Goal: Find specific page/section

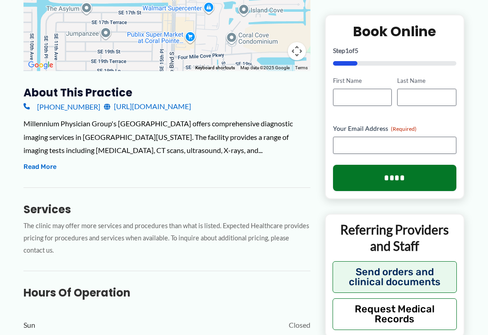
scroll to position [284, 0]
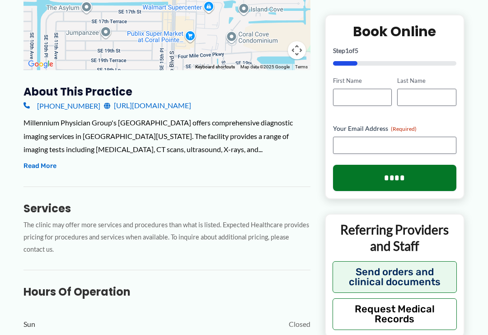
click at [42, 166] on button "Read More" at bounding box center [40, 165] width 33 height 11
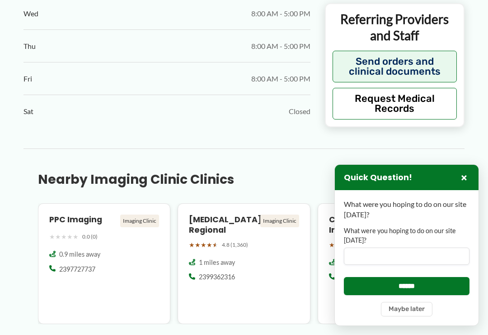
scroll to position [841, 0]
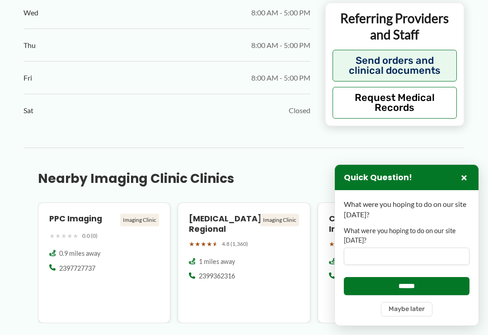
click at [465, 183] on button "×" at bounding box center [464, 177] width 11 height 11
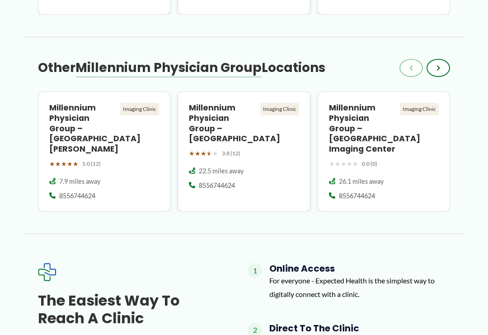
scroll to position [1149, 0]
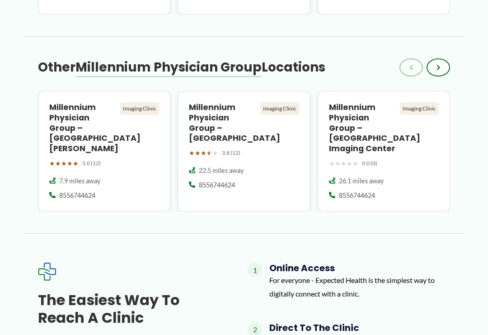
click at [68, 106] on h4 "Millennium Physician Group – [GEOGRAPHIC_DATA][PERSON_NAME]" at bounding box center [82, 128] width 67 height 52
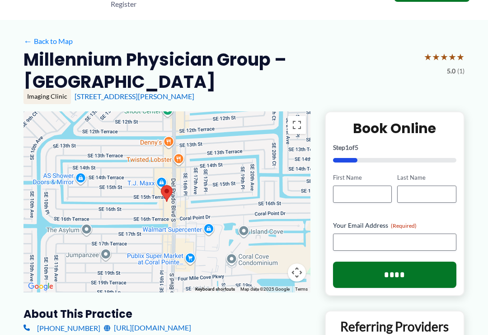
scroll to position [0, 0]
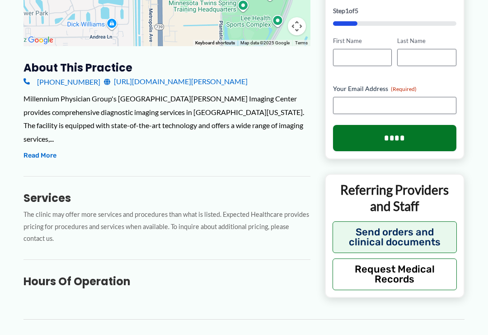
scroll to position [310, 0]
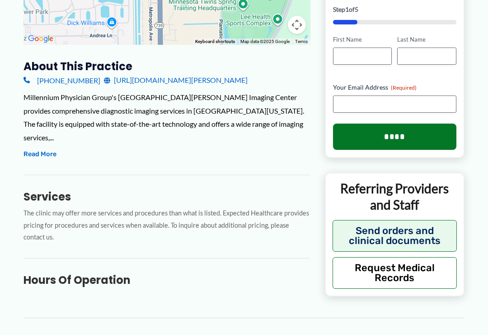
click at [41, 149] on button "Read More" at bounding box center [40, 154] width 33 height 11
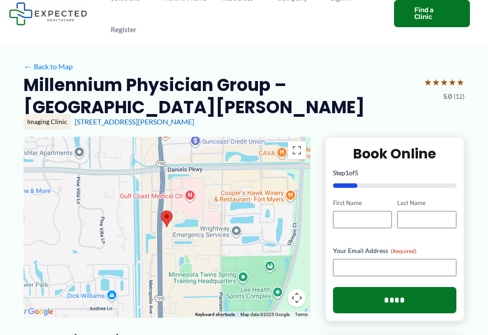
scroll to position [0, 0]
